Goal: Information Seeking & Learning: Learn about a topic

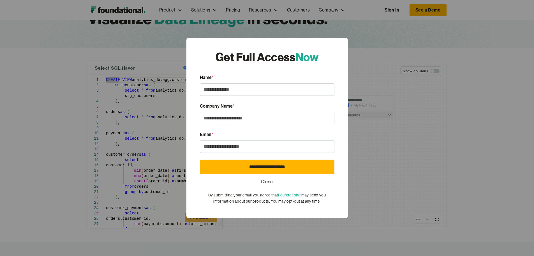
click at [266, 180] on link "Close" at bounding box center [267, 181] width 12 height 7
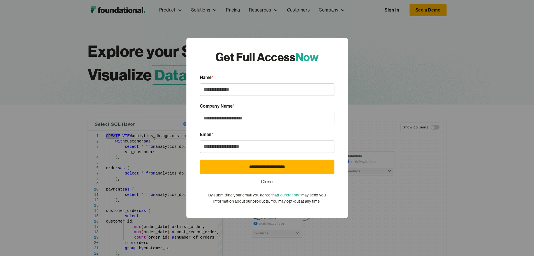
click at [121, 26] on div "**********" at bounding box center [267, 128] width 534 height 256
click at [124, 10] on div "**********" at bounding box center [267, 128] width 534 height 256
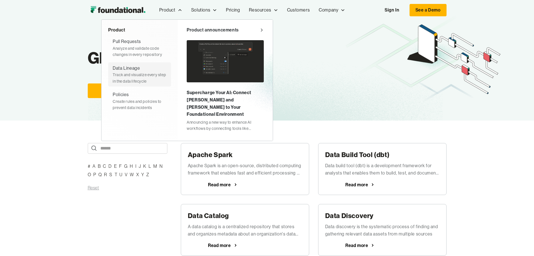
click at [113, 71] on div "Data Lineage" at bounding box center [126, 68] width 27 height 7
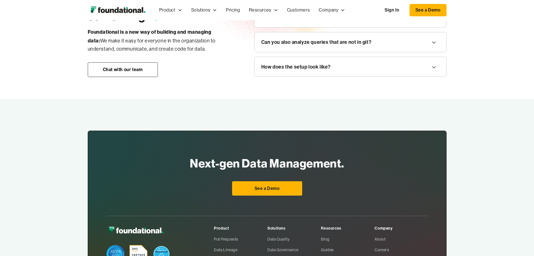
scroll to position [729, 0]
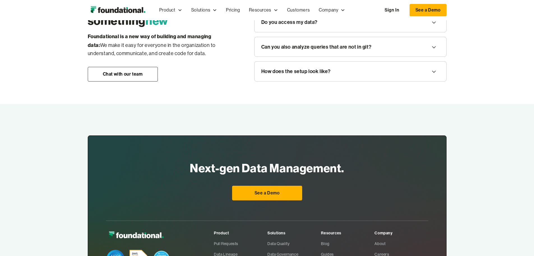
scroll to position [785, 0]
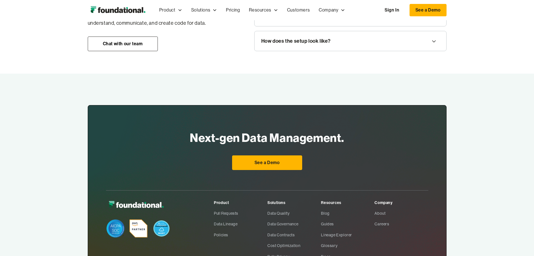
scroll to position [813, 0]
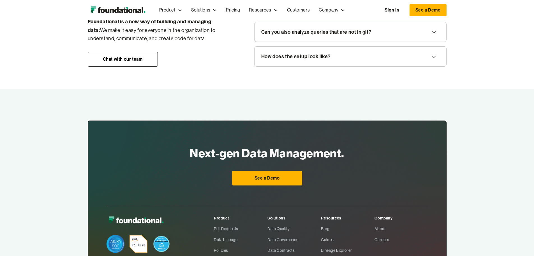
scroll to position [842, 0]
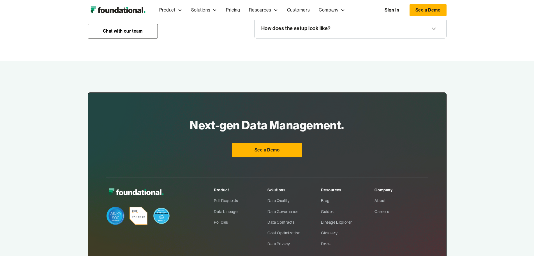
click at [438, 9] on icon at bounding box center [434, 4] width 7 height 9
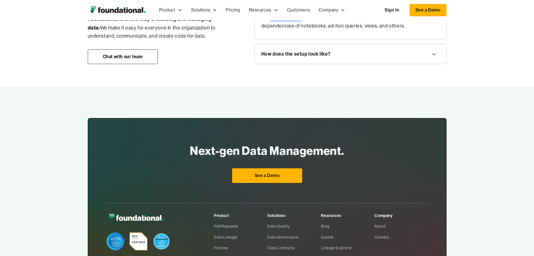
drag, startPoint x: 265, startPoint y: 131, endPoint x: 295, endPoint y: 132, distance: 30.6
click at [295, 30] on p "Yes, Foundational can also parse warehouse logs to analyze the dependencies of …" at bounding box center [350, 21] width 178 height 17
copy p "Foundational"
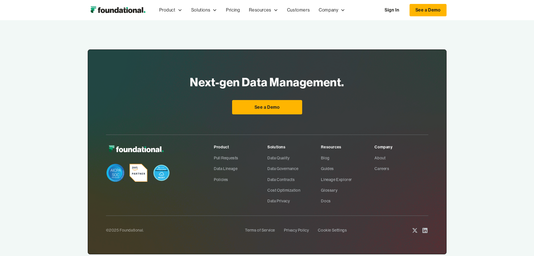
scroll to position [1487, 0]
